Goal: Obtain resource: Download file/media

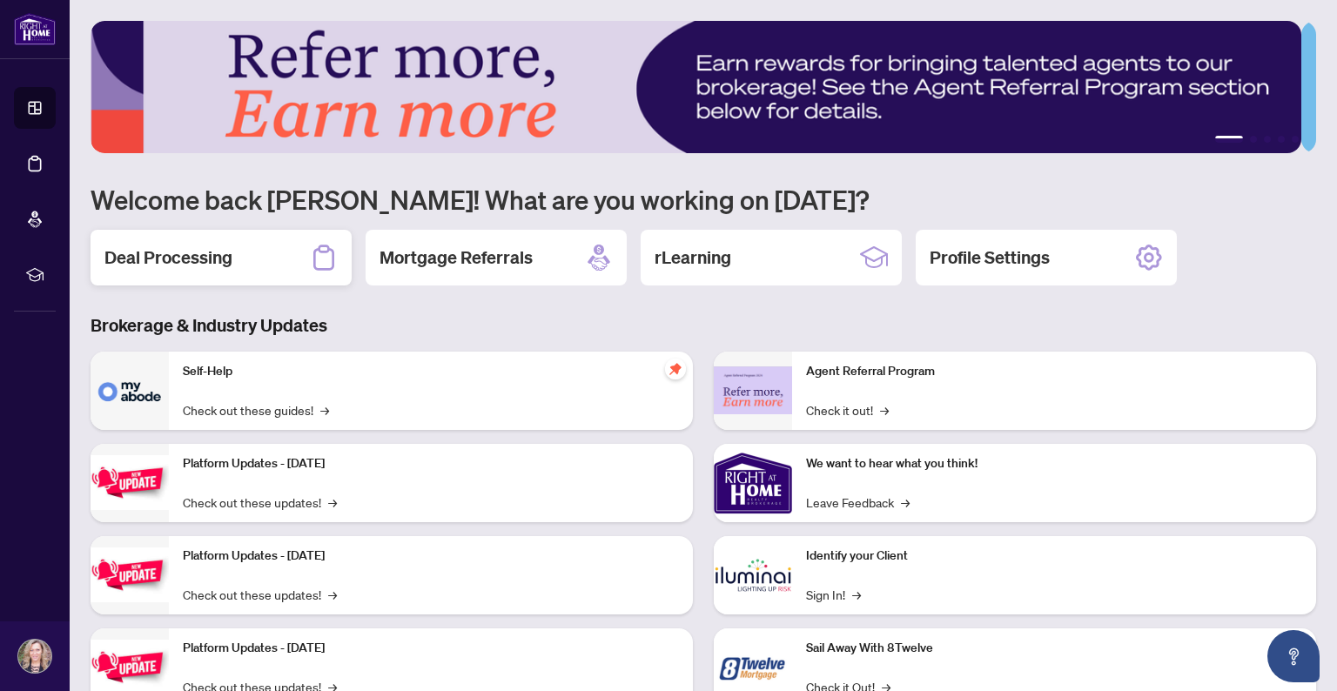
click at [200, 253] on h2 "Deal Processing" at bounding box center [168, 257] width 128 height 24
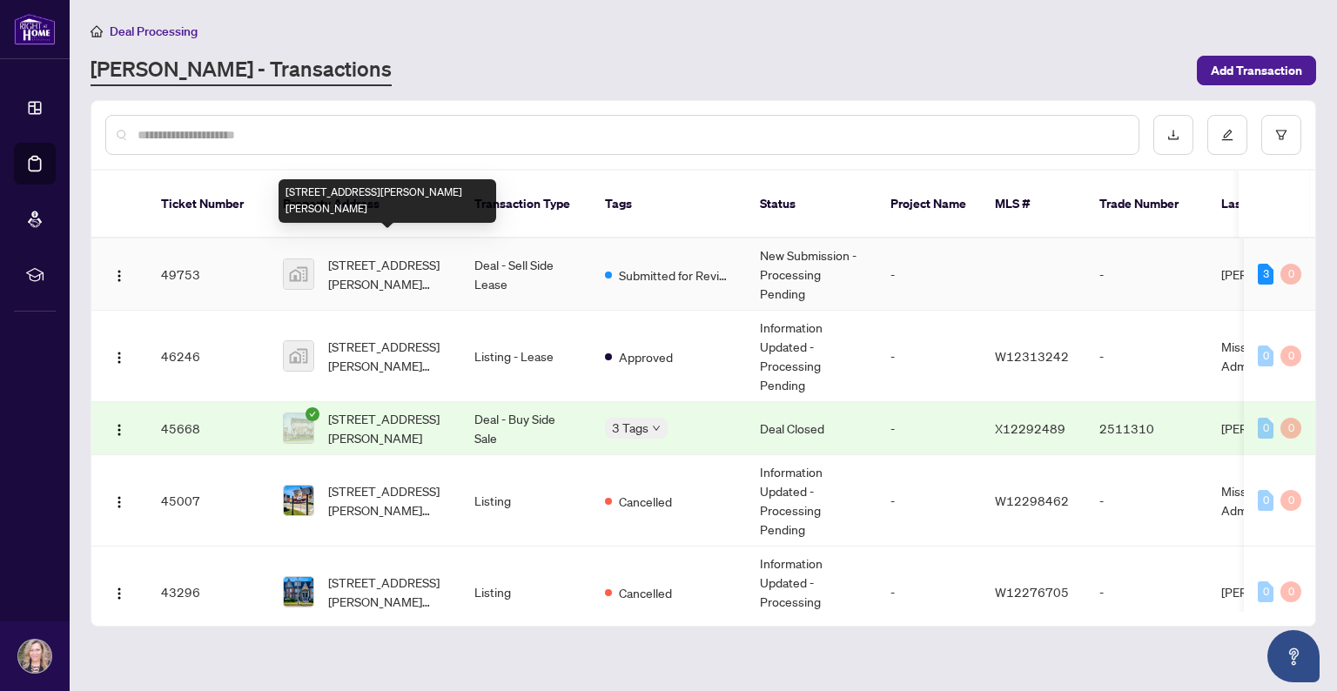
click at [389, 255] on span "[STREET_ADDRESS][PERSON_NAME][PERSON_NAME]" at bounding box center [387, 274] width 118 height 38
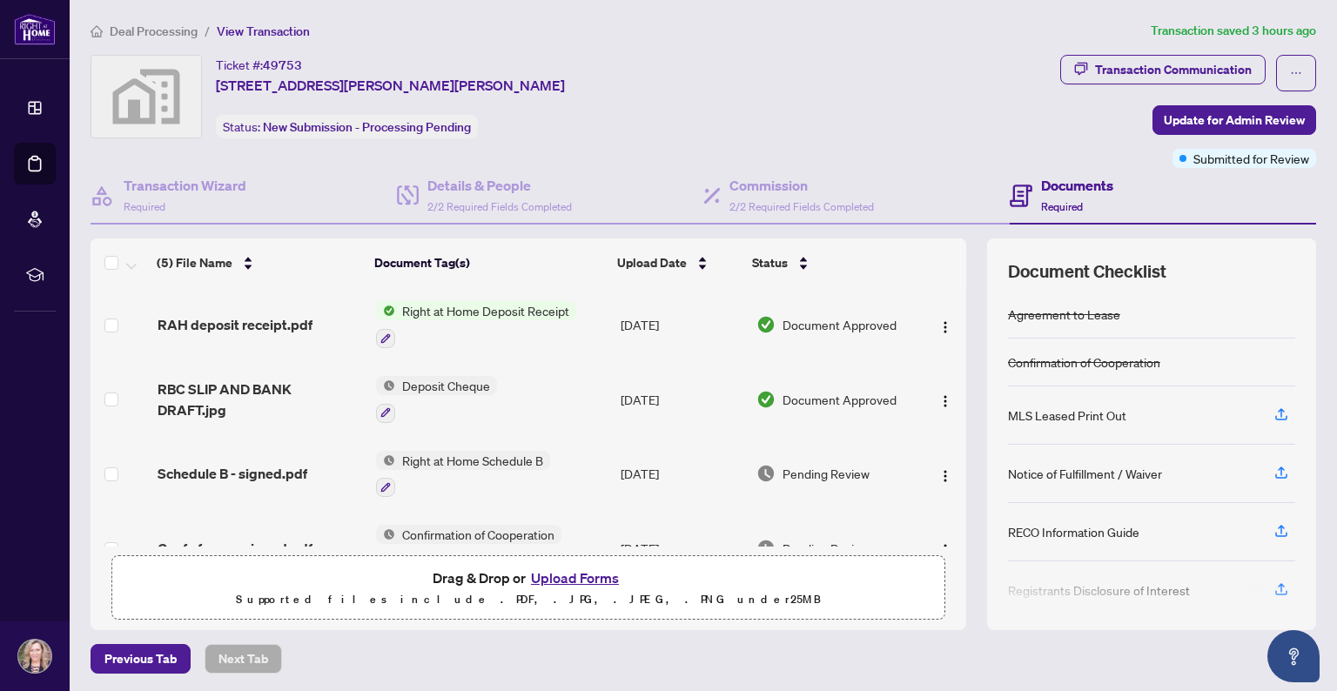
click at [475, 308] on span "Right at Home Deposit Receipt" at bounding box center [485, 310] width 181 height 19
click at [440, 392] on span "Right at Home Deposit Receipt" at bounding box center [479, 393] width 181 height 19
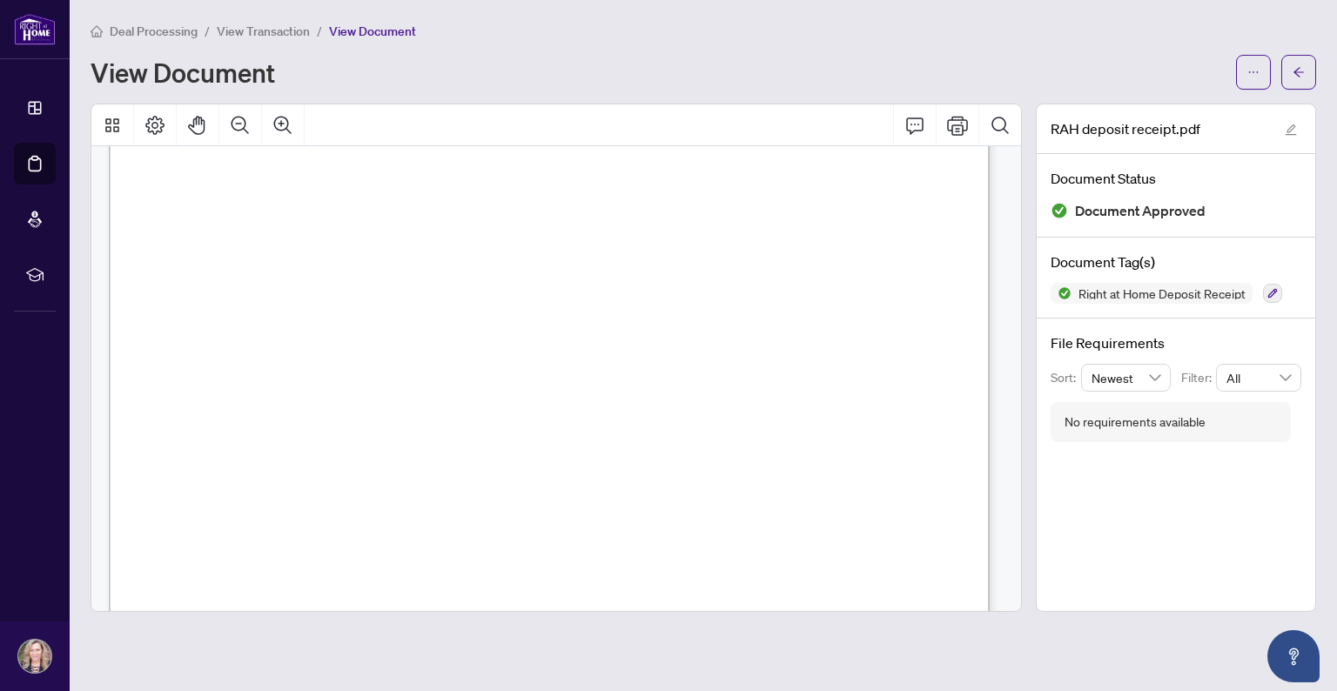
scroll to position [261, 0]
click at [958, 127] on icon "Print" at bounding box center [957, 125] width 21 height 19
